Goal: Task Accomplishment & Management: Manage account settings

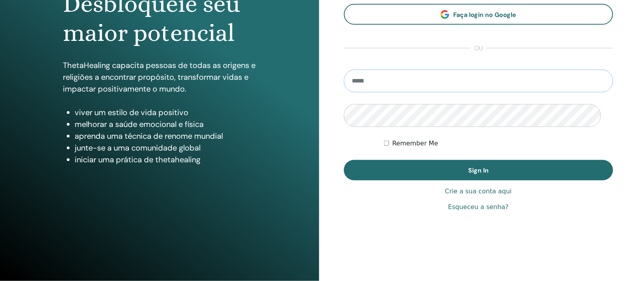
scroll to position [147, 0]
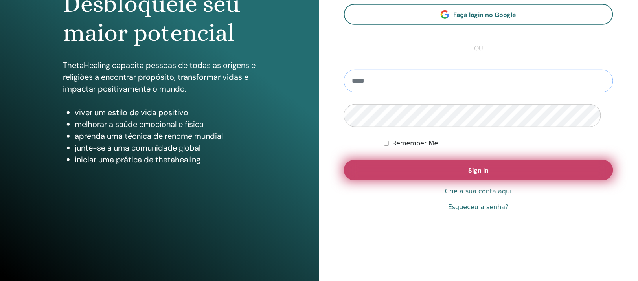
type input "**********"
click at [455, 162] on button "Sign In" at bounding box center [479, 170] width 270 height 20
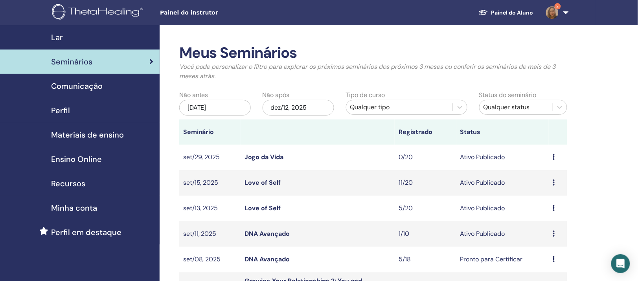
click at [256, 212] on link "Love of Self" at bounding box center [262, 208] width 36 height 8
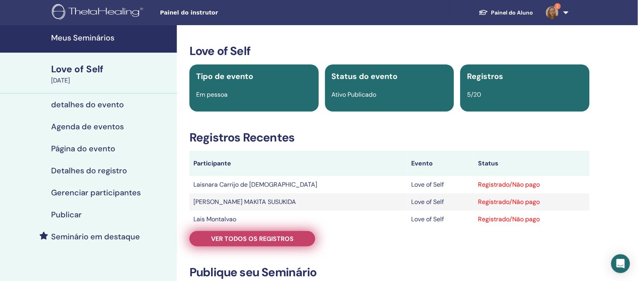
click at [270, 243] on span "Ver todos os registros" at bounding box center [252, 239] width 83 height 8
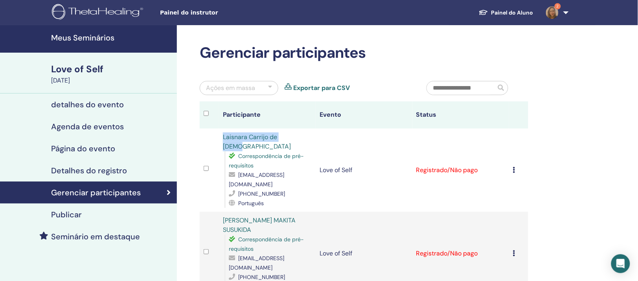
drag, startPoint x: 223, startPoint y: 169, endPoint x: 296, endPoint y: 165, distance: 73.2
click at [296, 165] on td "Laisnara Carrijo de Jesus Correspondência de pré-requisitos laisnaracarrijo@hot…" at bounding box center [267, 170] width 97 height 83
copy link "Laisnara Carrijo de [DEMOGRAPHIC_DATA]"
drag, startPoint x: 230, startPoint y: 208, endPoint x: 302, endPoint y: 202, distance: 72.9
click at [302, 204] on div "Correspondência de pré-requisitos laisnaracarrijo@hotmail.com +5564999873513 Po…" at bounding box center [267, 179] width 87 height 57
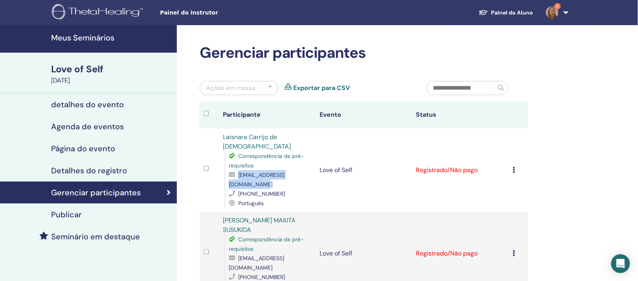
copy span "laisnaracarrijo@hotmail.com"
drag, startPoint x: 287, startPoint y: 217, endPoint x: 241, endPoint y: 218, distance: 46.0
click at [241, 198] on div "+5564999873513" at bounding box center [270, 193] width 83 height 9
copy span "+5564999873513"
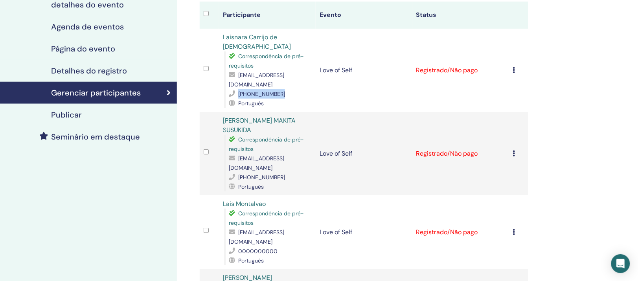
scroll to position [147, 0]
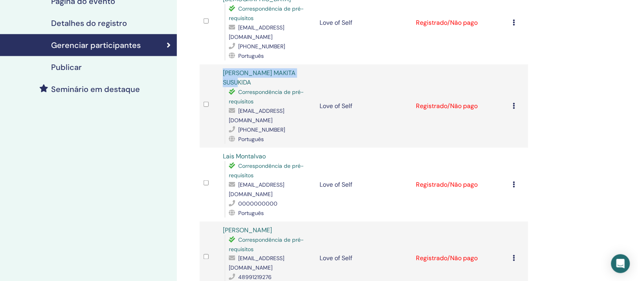
drag, startPoint x: 223, startPoint y: 94, endPoint x: 306, endPoint y: 96, distance: 83.0
click at [307, 96] on td "ÉRICA EMI MAKITA SUSUKIDA Correspondência de pré-requisitos ericamakita@gmail.c…" at bounding box center [267, 105] width 97 height 83
copy link "[PERSON_NAME] MAKITA SUSUKIDA"
drag, startPoint x: 303, startPoint y: 125, endPoint x: 241, endPoint y: 120, distance: 62.3
click at [241, 120] on div "ericamakita@gmail.com" at bounding box center [270, 115] width 83 height 19
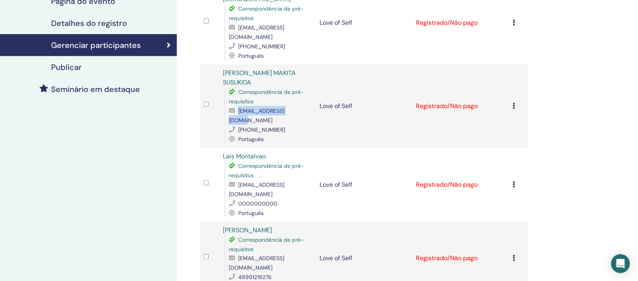
copy span "ericamakita@gmail.com"
drag, startPoint x: 284, startPoint y: 136, endPoint x: 239, endPoint y: 132, distance: 44.9
click at [239, 132] on div "(15) 99730-2508" at bounding box center [270, 129] width 83 height 9
copy div "(15) 99730-2508"
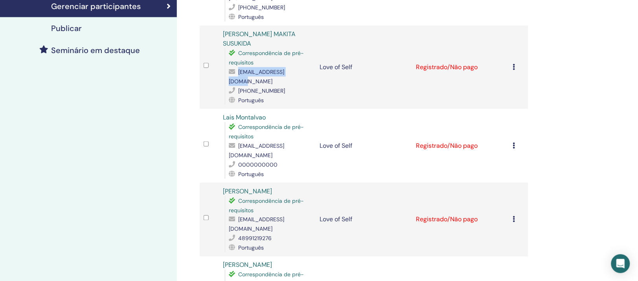
scroll to position [246, 0]
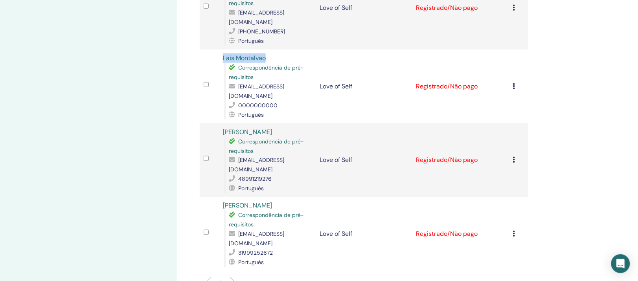
drag, startPoint x: 224, startPoint y: 63, endPoint x: 269, endPoint y: 64, distance: 45.6
click at [269, 64] on td "Lais Montalvao Correspondência de pré-requisitos lais.montalvao@gmail.com 00000…" at bounding box center [267, 87] width 97 height 74
copy link "Lais Montalvao"
drag, startPoint x: 307, startPoint y: 91, endPoint x: 239, endPoint y: 92, distance: 67.6
click at [239, 92] on div "lais.montalvao@gmail.com" at bounding box center [270, 91] width 83 height 19
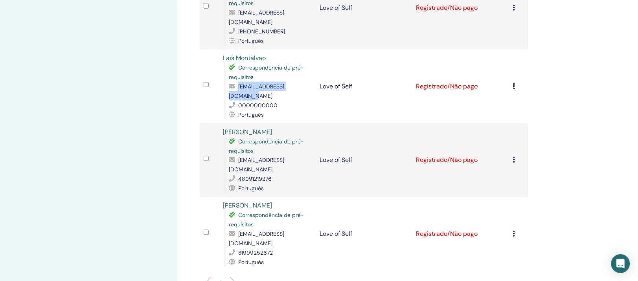
copy div "lais.montalvao@gmail.com"
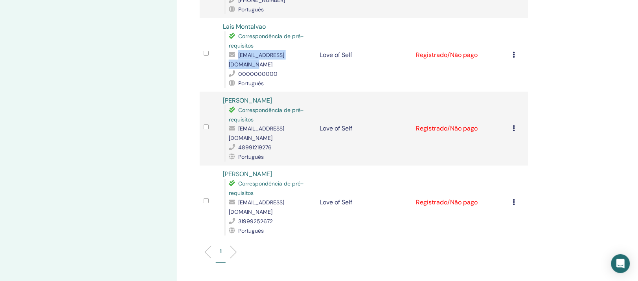
scroll to position [295, 0]
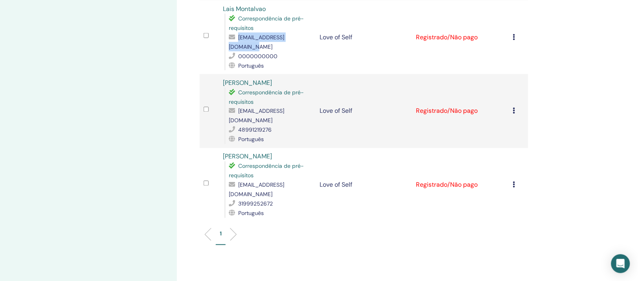
drag, startPoint x: 222, startPoint y: 77, endPoint x: 275, endPoint y: 72, distance: 54.1
click at [275, 74] on td "Luciana Kirsch Correspondência de pré-requisitos kirsch.luciana@gmail.com 48991…" at bounding box center [267, 111] width 97 height 74
copy link "[PERSON_NAME]"
drag, startPoint x: 305, startPoint y: 106, endPoint x: 238, endPoint y: 106, distance: 67.2
click at [238, 107] on div "kirsch.luciana@gmail.com" at bounding box center [270, 116] width 83 height 19
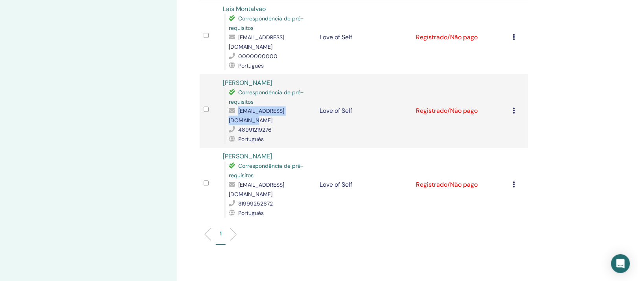
copy div "kirsch.luciana@gmail.com"
drag, startPoint x: 272, startPoint y: 116, endPoint x: 241, endPoint y: 116, distance: 31.4
click at [241, 125] on div "48991219276" at bounding box center [270, 129] width 83 height 9
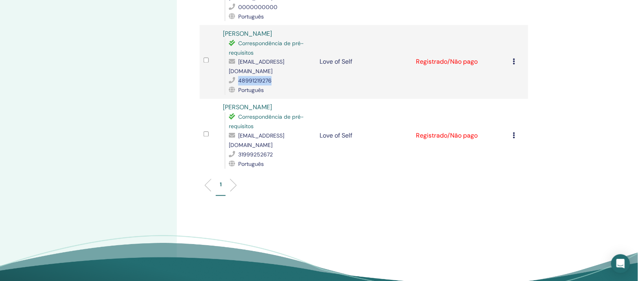
drag, startPoint x: 222, startPoint y: 90, endPoint x: 289, endPoint y: 94, distance: 66.5
click at [289, 99] on td "Quívia Marinho Soares Correspondência de pré-requisitos quiviam@yahoo.com.br 31…" at bounding box center [267, 136] width 97 height 74
drag, startPoint x: 301, startPoint y: 122, endPoint x: 241, endPoint y: 123, distance: 60.1
click at [241, 131] on div "quiviam@yahoo.com.br" at bounding box center [270, 140] width 83 height 19
drag, startPoint x: 273, startPoint y: 129, endPoint x: 240, endPoint y: 127, distance: 33.0
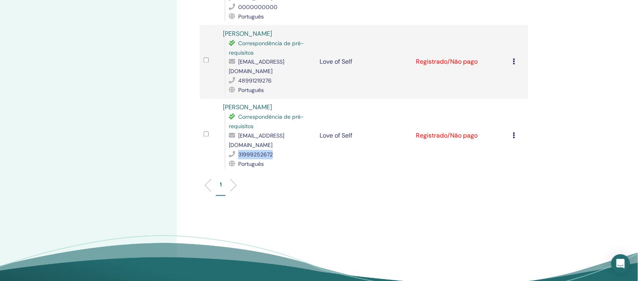
click at [240, 151] on span "31999252672" at bounding box center [255, 154] width 35 height 7
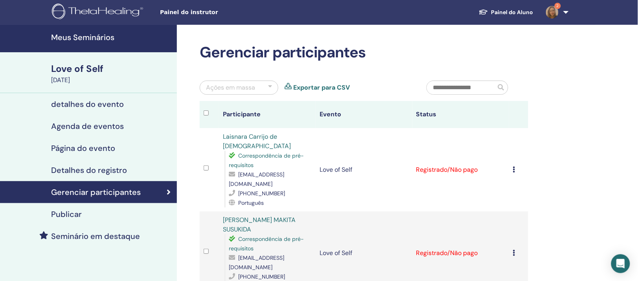
scroll to position [0, 0]
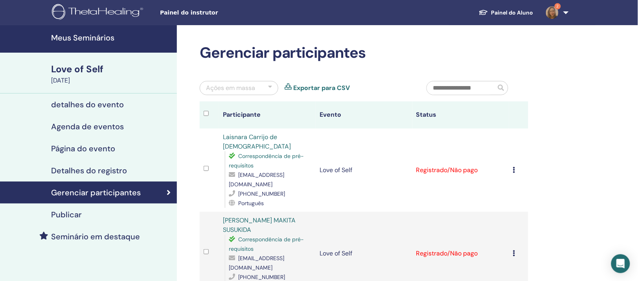
click at [109, 38] on h4 "Meus Seminários" at bounding box center [111, 37] width 121 height 9
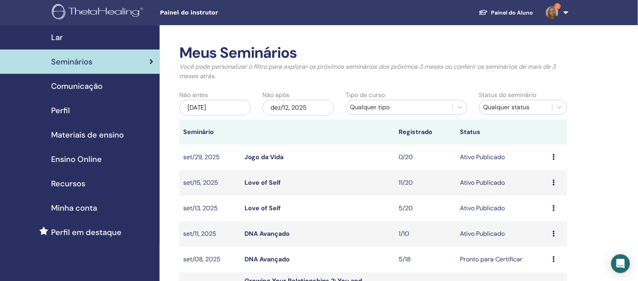
click at [279, 161] on link "Jogo da Vida" at bounding box center [263, 157] width 39 height 8
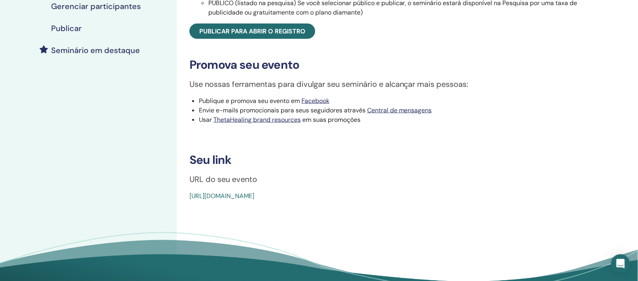
scroll to position [196, 0]
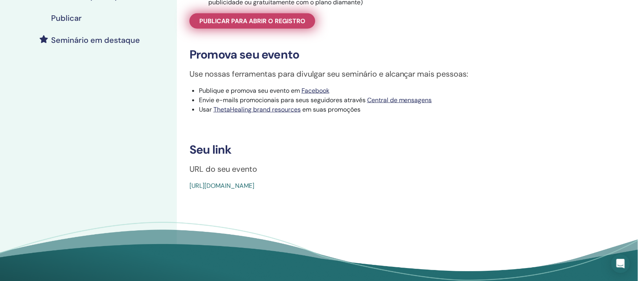
click at [282, 25] on span "Publicar para abrir o registro" at bounding box center [252, 21] width 106 height 8
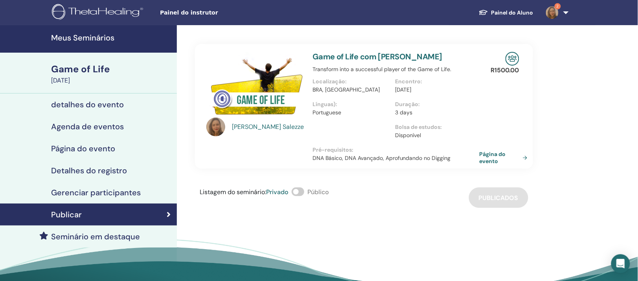
click at [488, 165] on link "Página do evento" at bounding box center [504, 158] width 51 height 14
click at [64, 41] on h4 "Meus Seminários" at bounding box center [111, 37] width 121 height 9
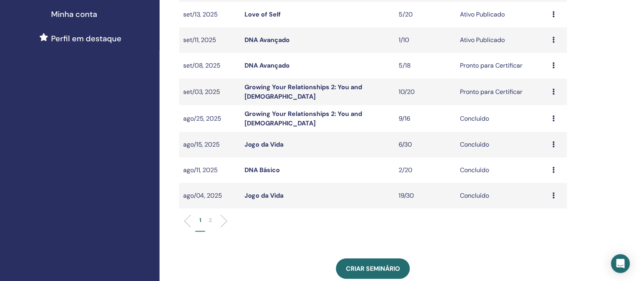
scroll to position [196, 0]
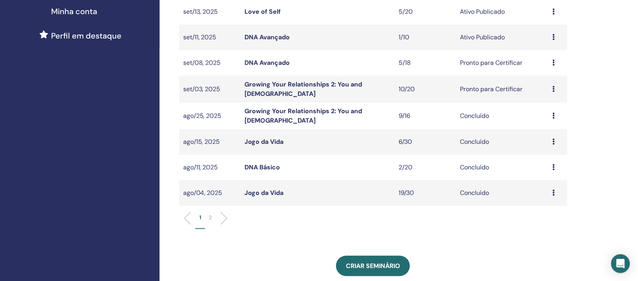
click at [274, 197] on link "Jogo da Vida" at bounding box center [263, 193] width 39 height 8
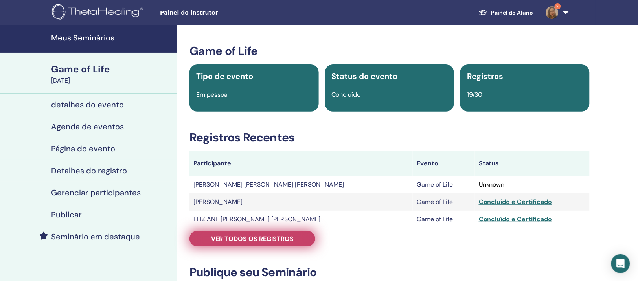
click at [263, 243] on span "Ver todos os registros" at bounding box center [252, 239] width 83 height 8
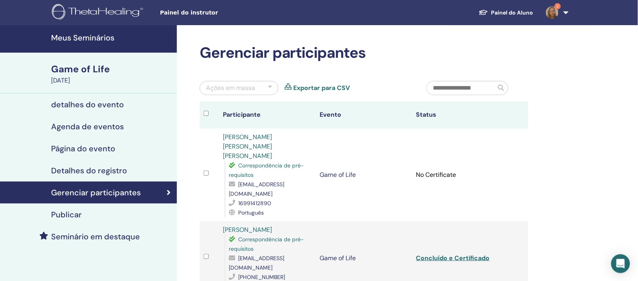
click at [100, 40] on h4 "Meus Seminários" at bounding box center [111, 37] width 121 height 9
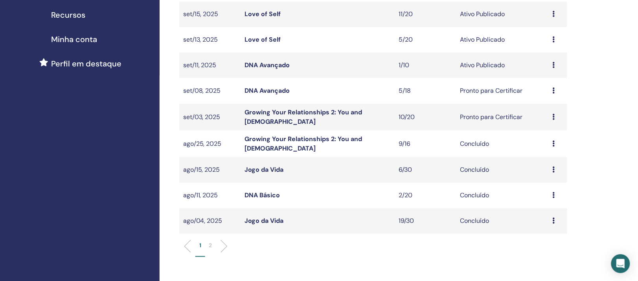
scroll to position [196, 0]
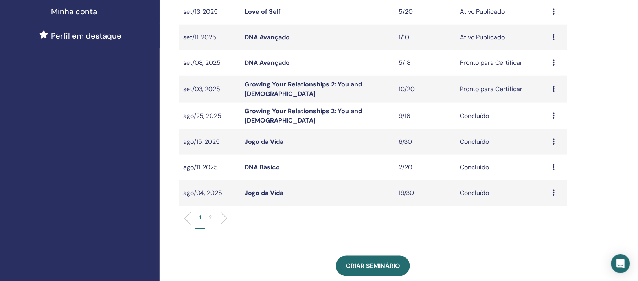
click at [282, 146] on link "Jogo da Vida" at bounding box center [263, 142] width 39 height 8
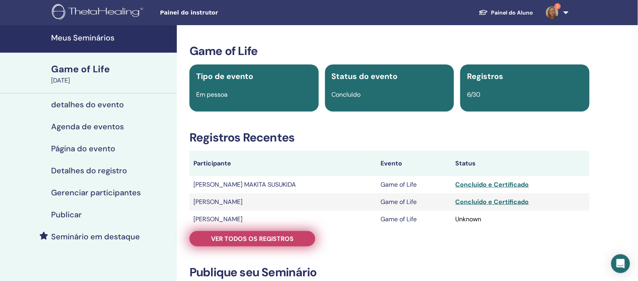
click at [268, 243] on span "Ver todos os registros" at bounding box center [252, 239] width 83 height 8
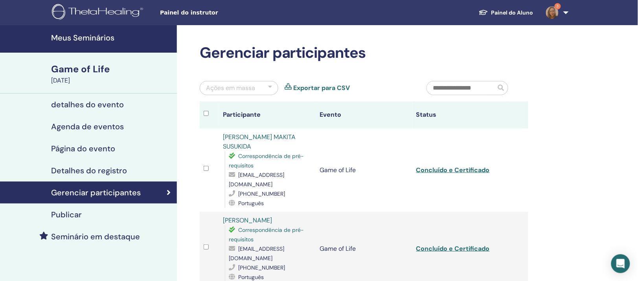
click at [52, 39] on h4 "Meus Seminários" at bounding box center [111, 37] width 121 height 9
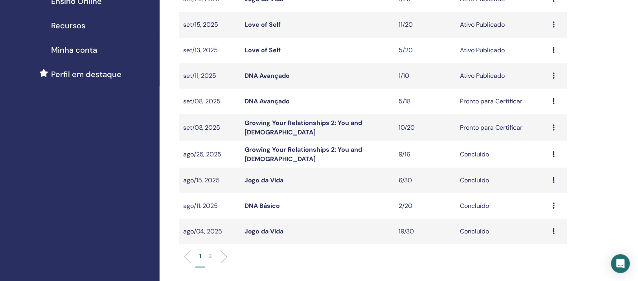
scroll to position [98, 0]
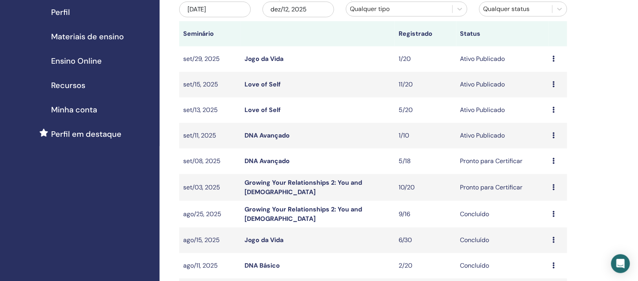
click at [247, 140] on link "DNA Avançado" at bounding box center [266, 135] width 45 height 8
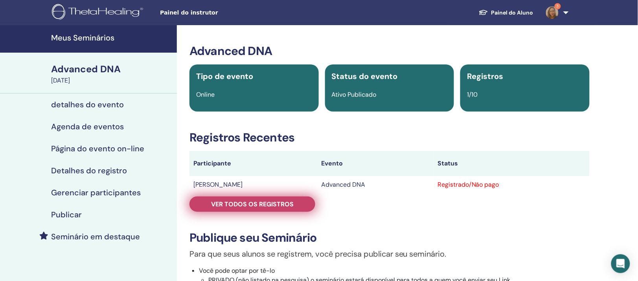
click at [289, 208] on span "Ver todos os registros" at bounding box center [252, 204] width 83 height 8
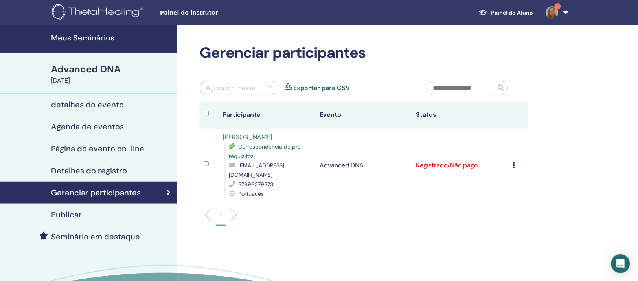
click at [272, 141] on link "[PERSON_NAME]" at bounding box center [247, 137] width 49 height 8
click at [513, 168] on icon at bounding box center [514, 165] width 2 height 6
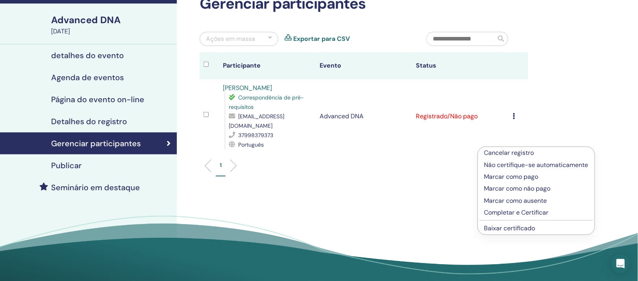
scroll to position [98, 0]
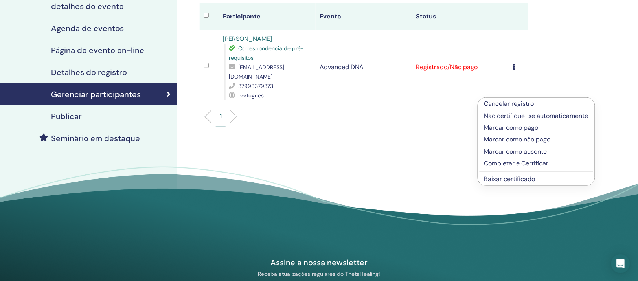
click at [525, 168] on p "Completar e Certificar" at bounding box center [536, 163] width 104 height 9
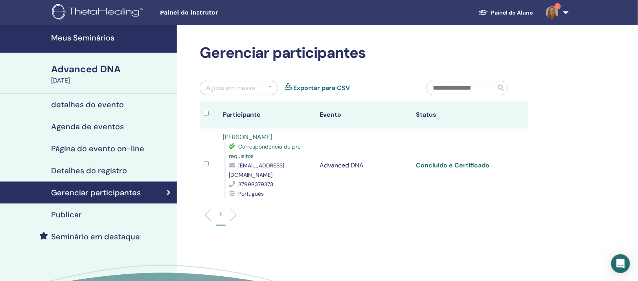
click at [480, 169] on link "Concluído e Certificado" at bounding box center [452, 165] width 73 height 8
click at [88, 40] on h4 "Meus Seminários" at bounding box center [111, 37] width 121 height 9
